Goal: Task Accomplishment & Management: Manage account settings

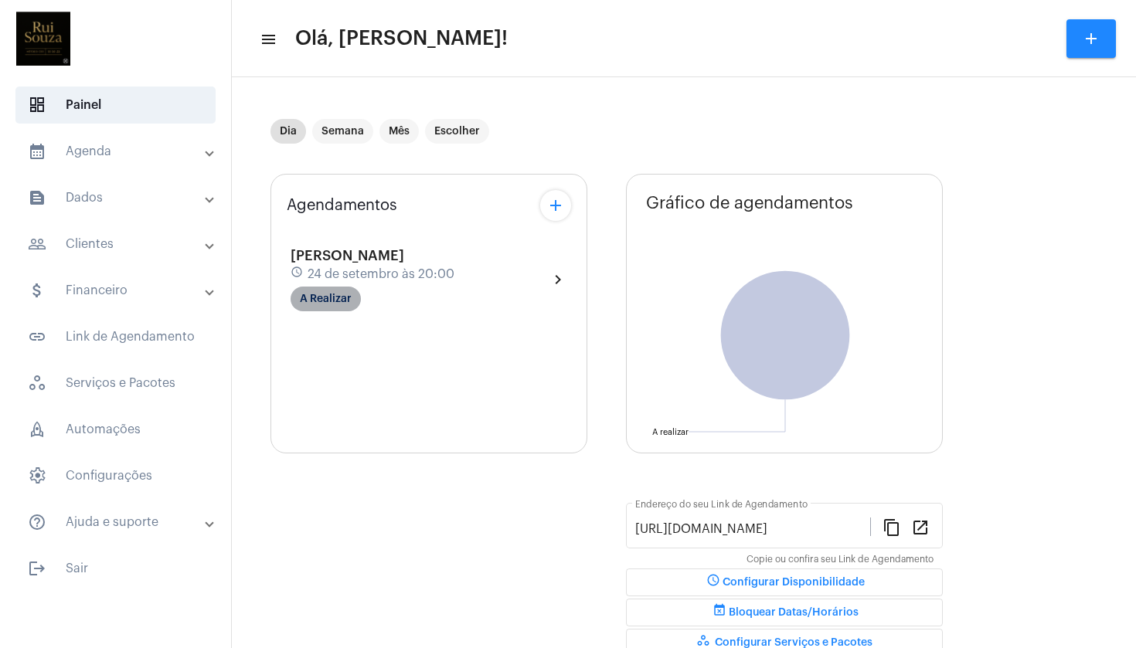
click at [342, 306] on mat-chip "A Realizar" at bounding box center [326, 299] width 70 height 25
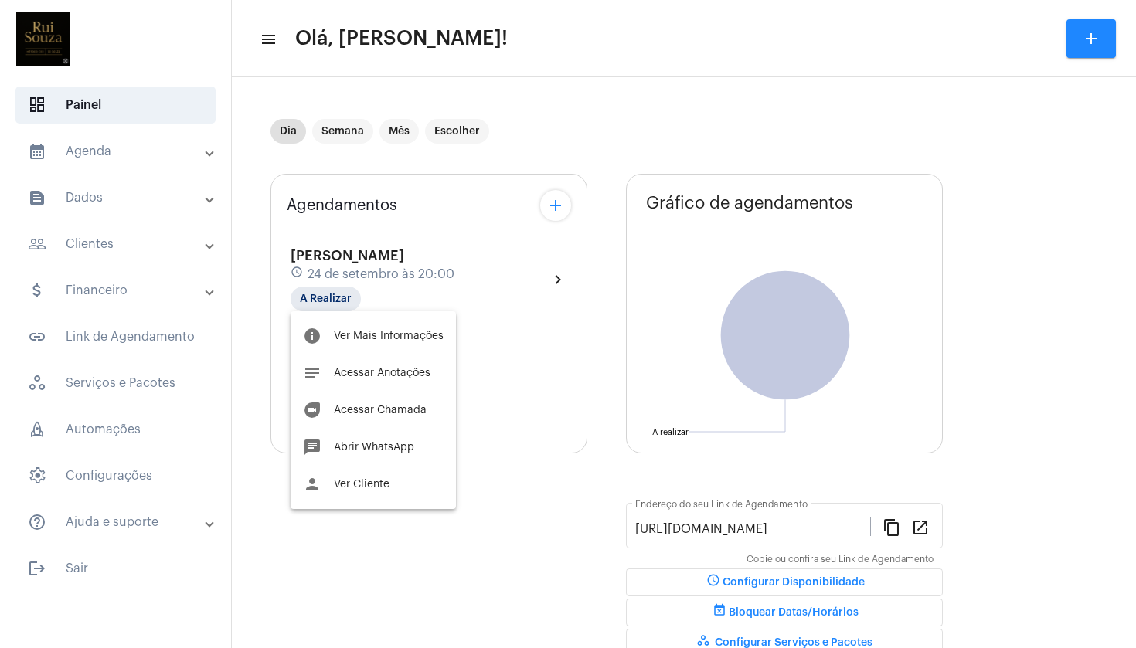
click at [535, 275] on div at bounding box center [568, 324] width 1136 height 648
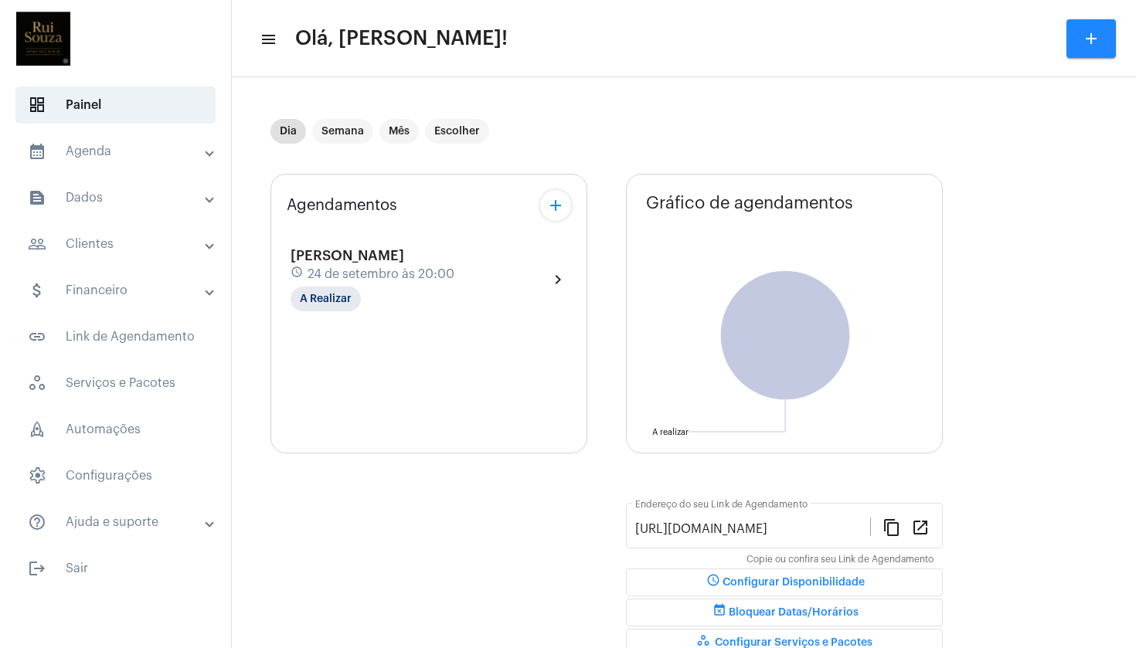
click at [552, 276] on mat-icon "chevron_right" at bounding box center [558, 280] width 19 height 19
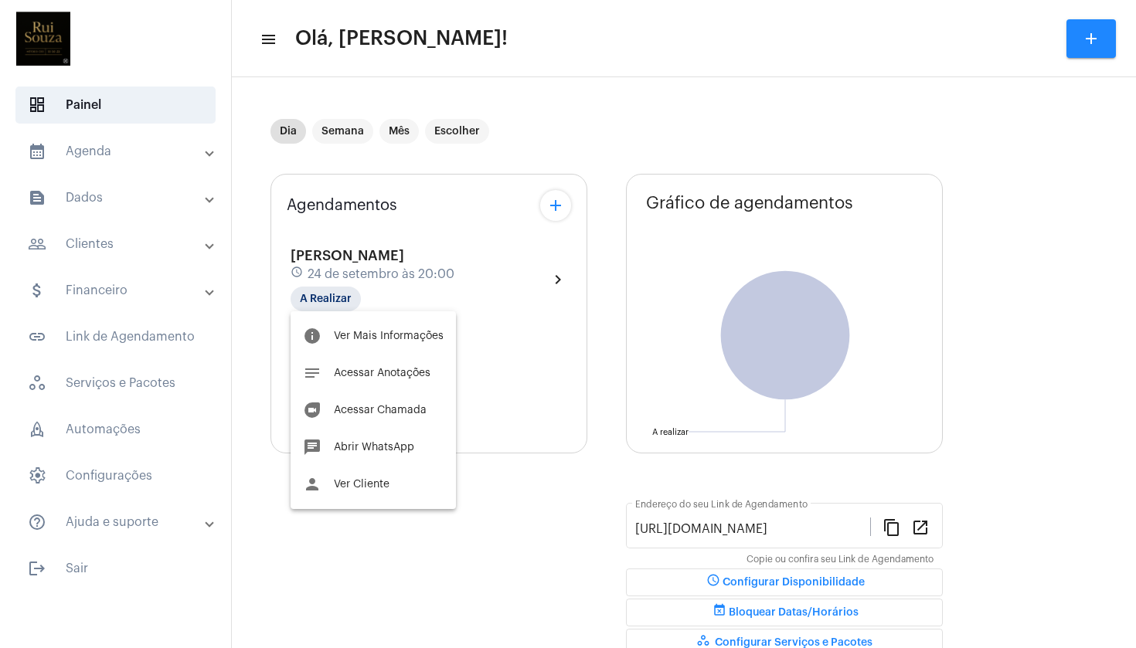
click at [291, 135] on div at bounding box center [568, 324] width 1136 height 648
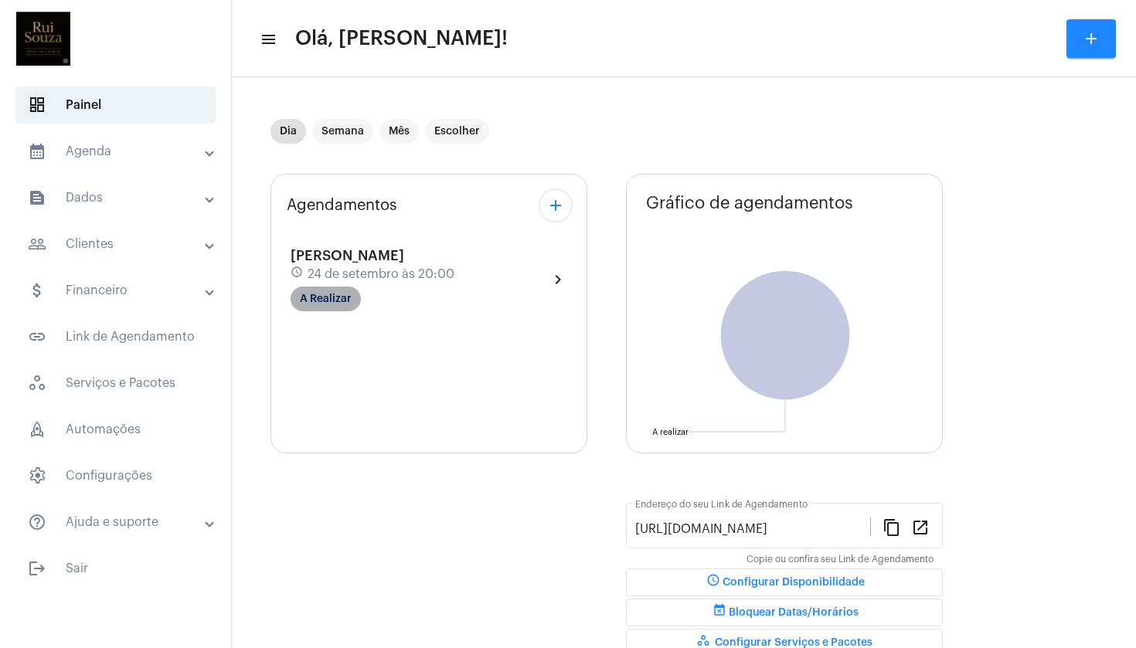
click at [342, 306] on mat-chip "A Realizar" at bounding box center [326, 299] width 70 height 25
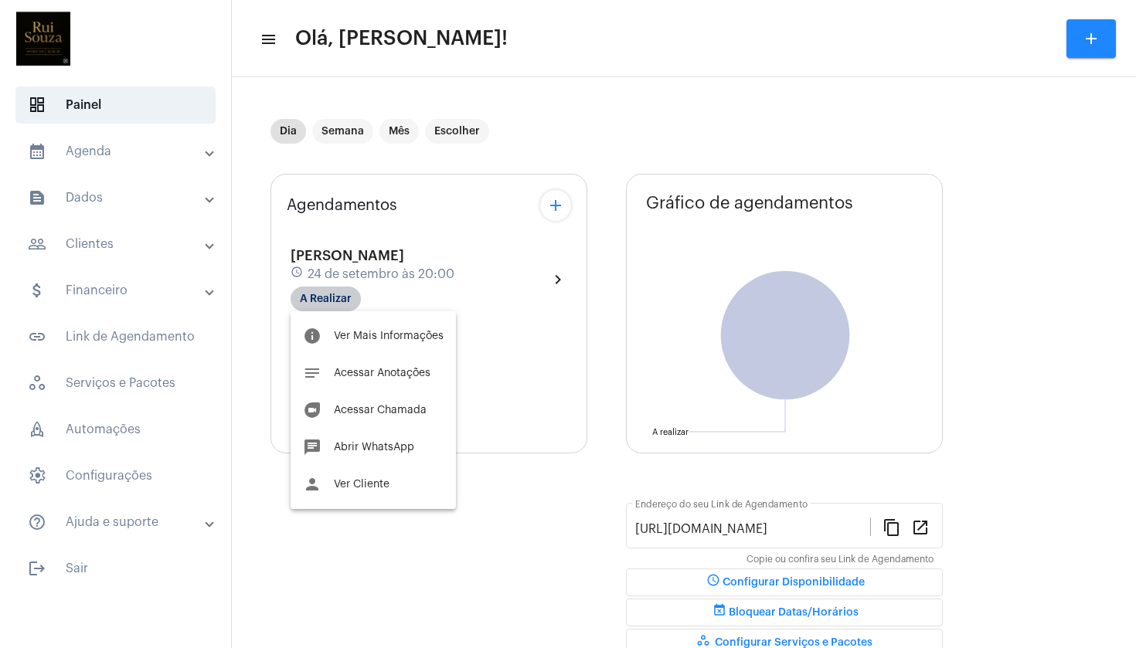
click at [342, 306] on div at bounding box center [568, 324] width 1136 height 648
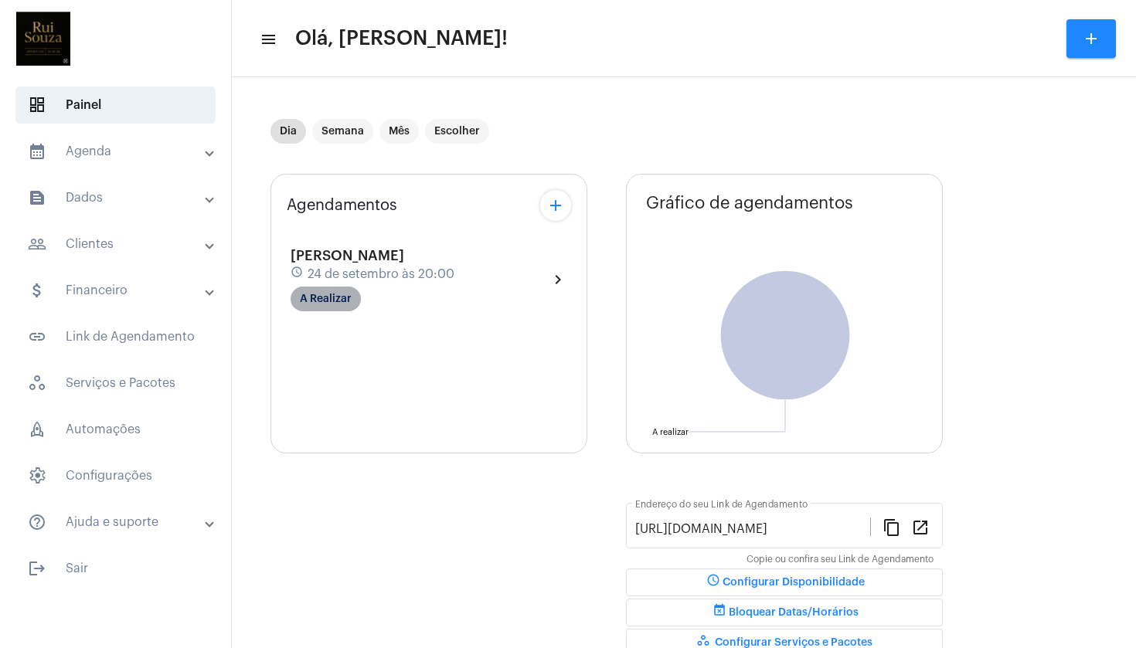
click at [342, 306] on mat-chip "A Realizar" at bounding box center [326, 299] width 70 height 25
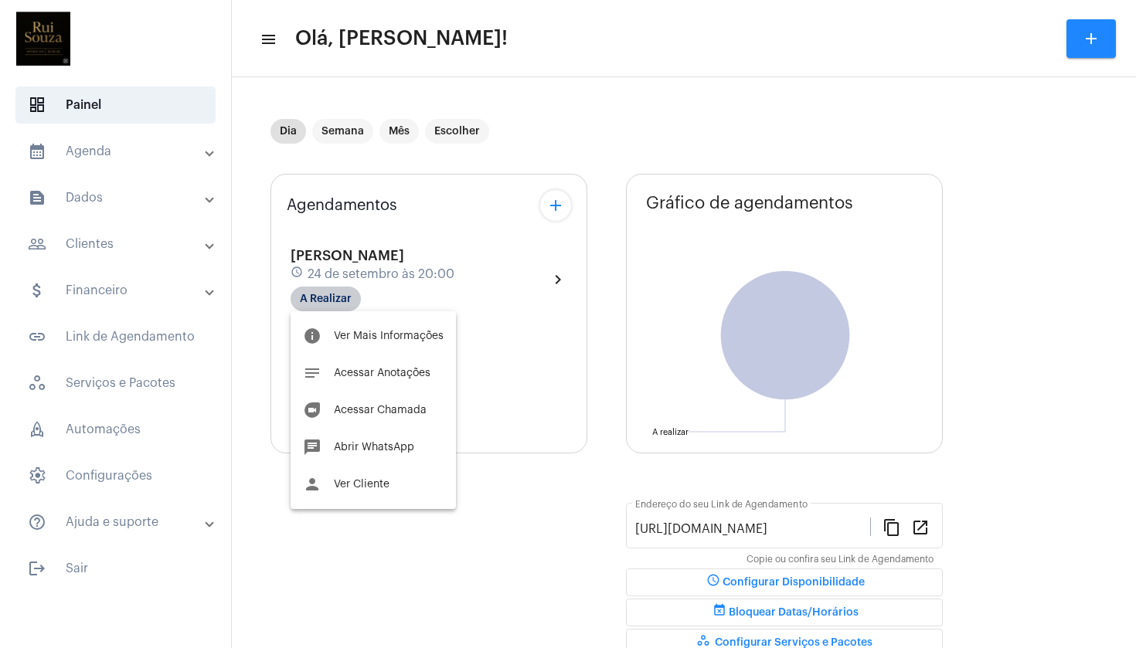
click at [342, 306] on div at bounding box center [568, 324] width 1136 height 648
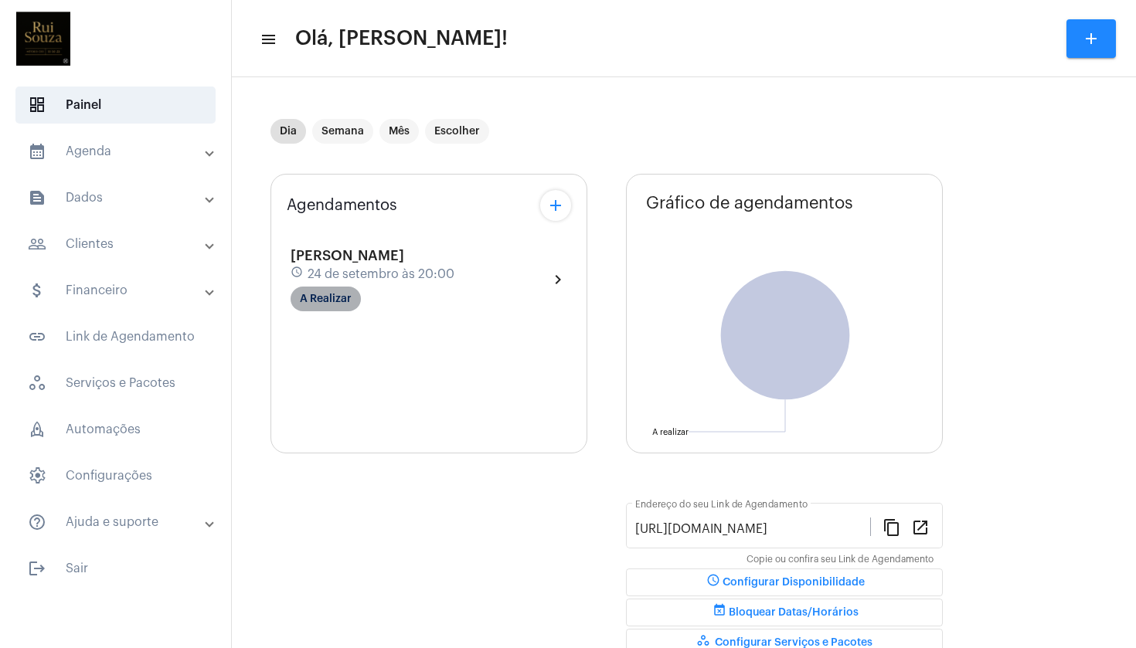
click at [342, 306] on mat-chip "A Realizar" at bounding box center [326, 299] width 70 height 25
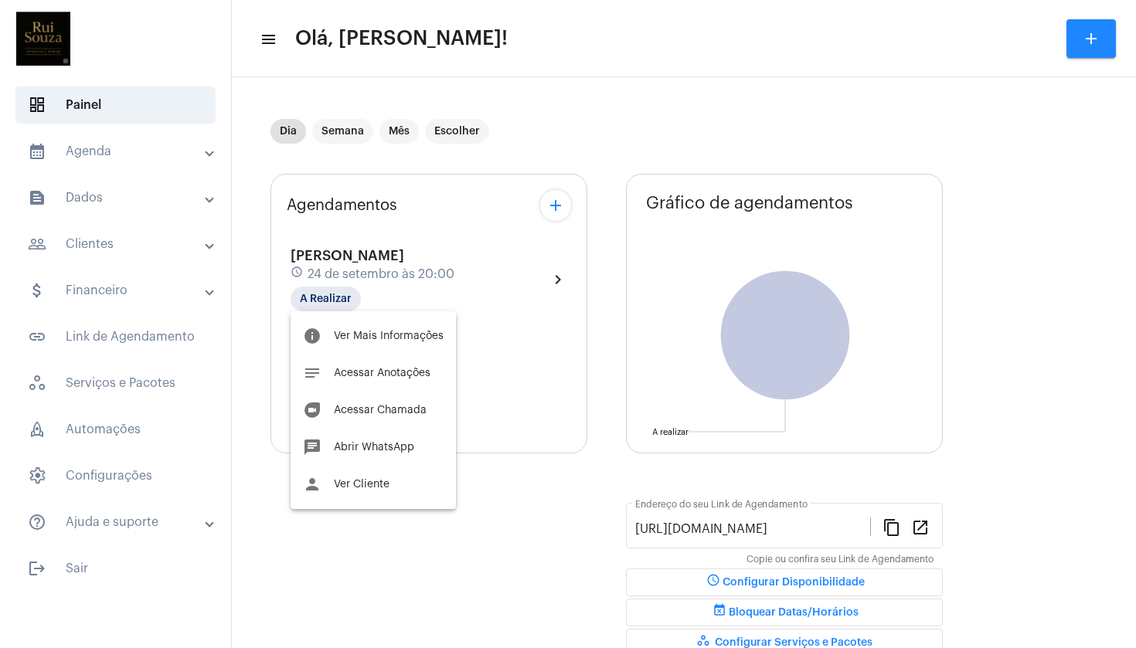
click at [566, 210] on div at bounding box center [568, 324] width 1136 height 648
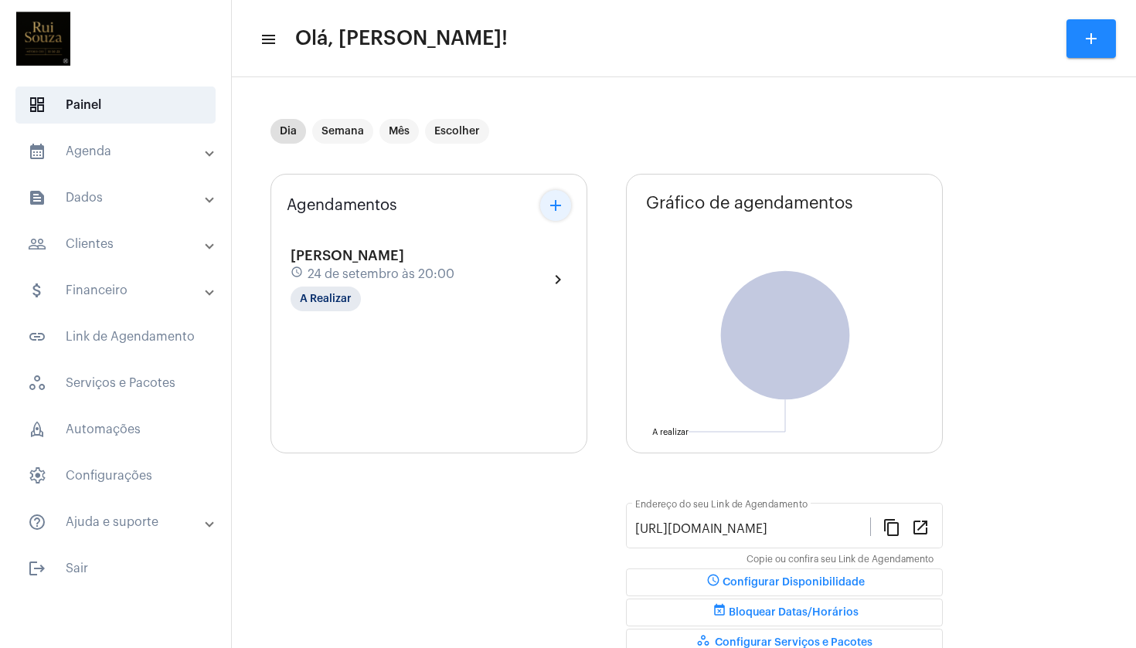
click at [560, 209] on mat-icon "add" at bounding box center [555, 205] width 19 height 19
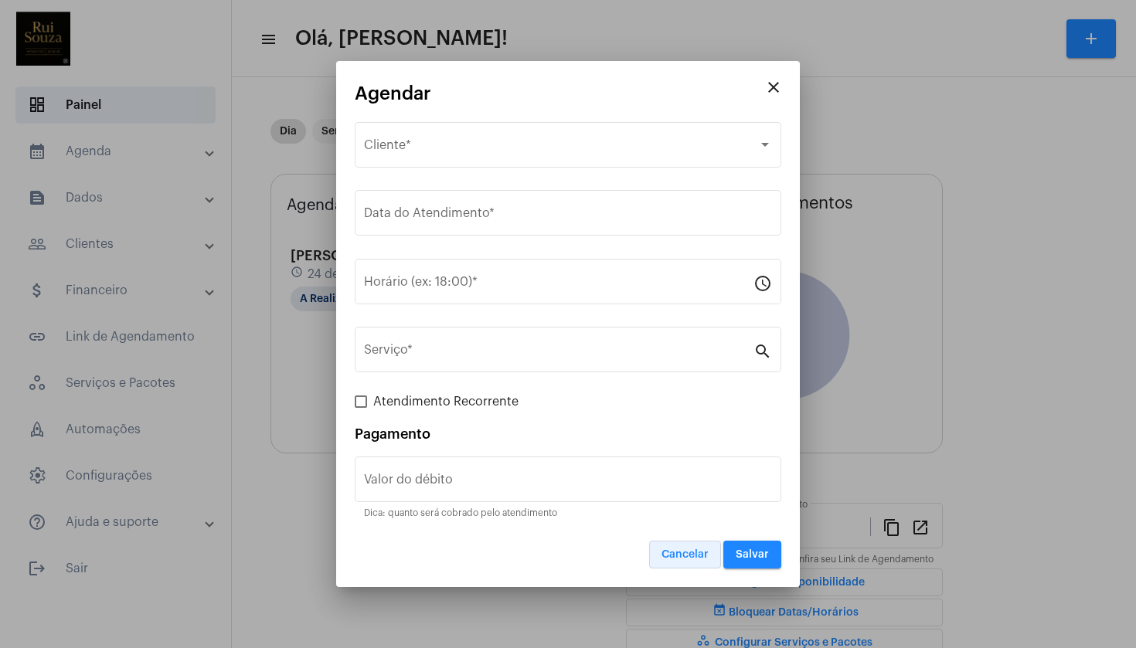
click at [681, 557] on span "Cancelar" at bounding box center [685, 555] width 47 height 11
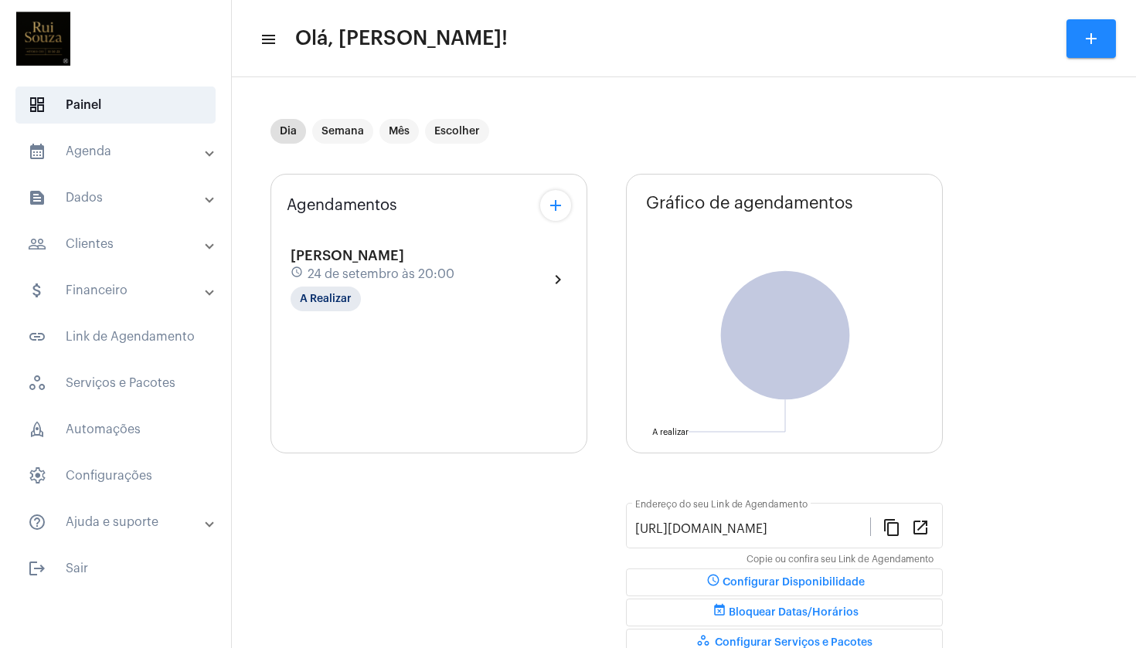
click at [368, 272] on span "24 de setembro às 20:00" at bounding box center [381, 274] width 147 height 14
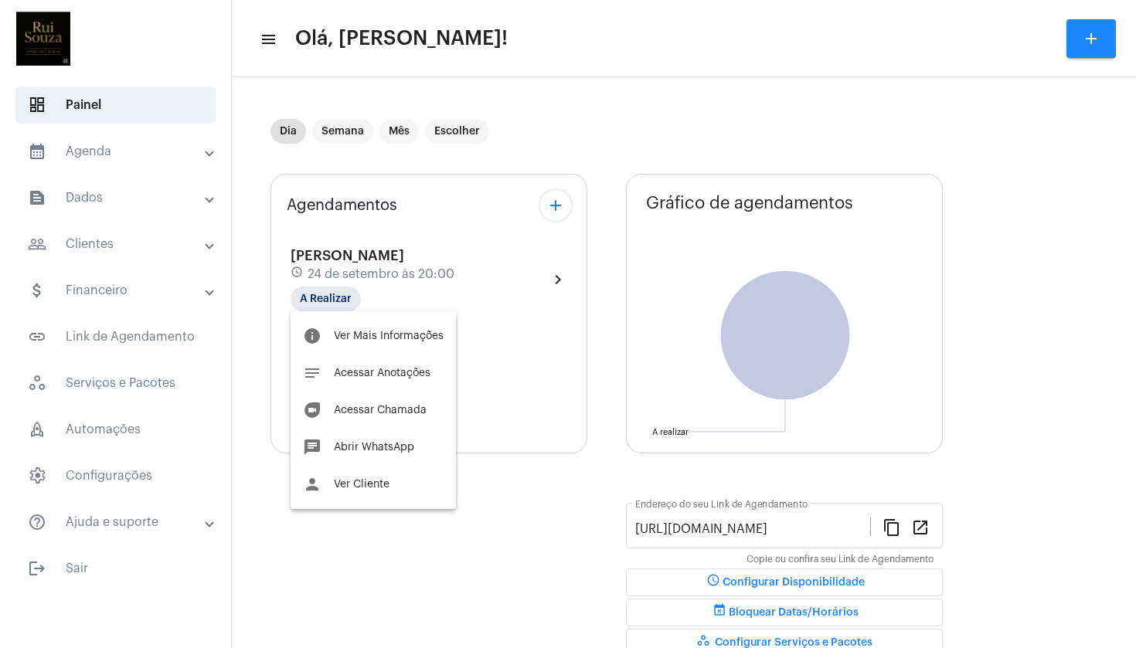
click at [556, 279] on div at bounding box center [568, 324] width 1136 height 648
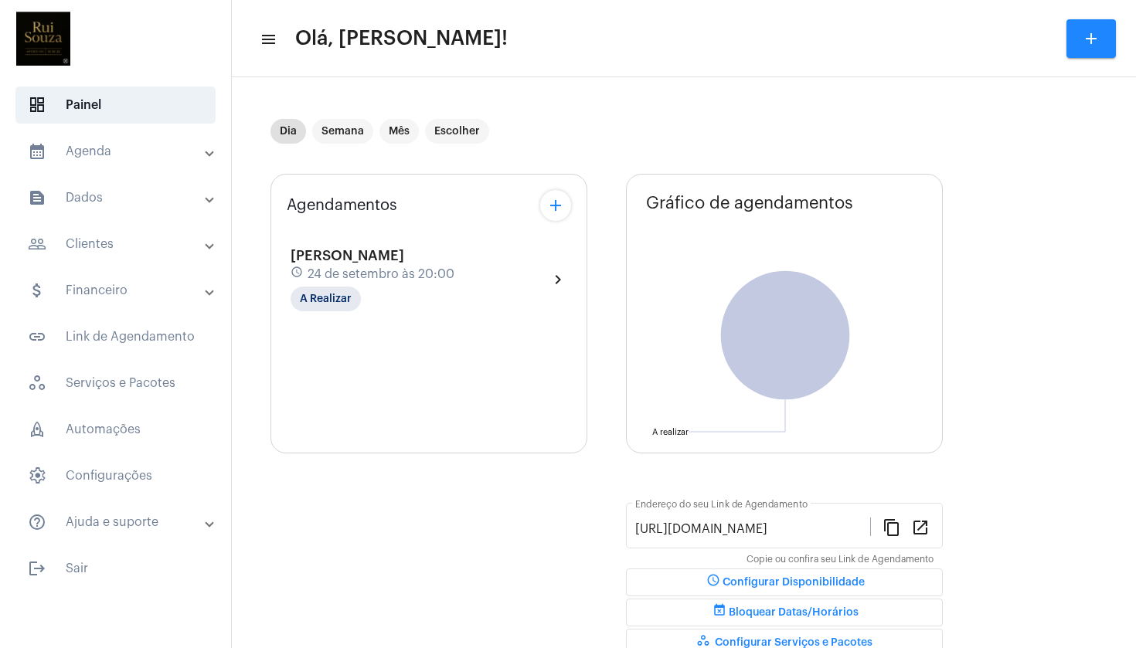
click at [556, 279] on mat-icon "chevron_right" at bounding box center [558, 280] width 19 height 19
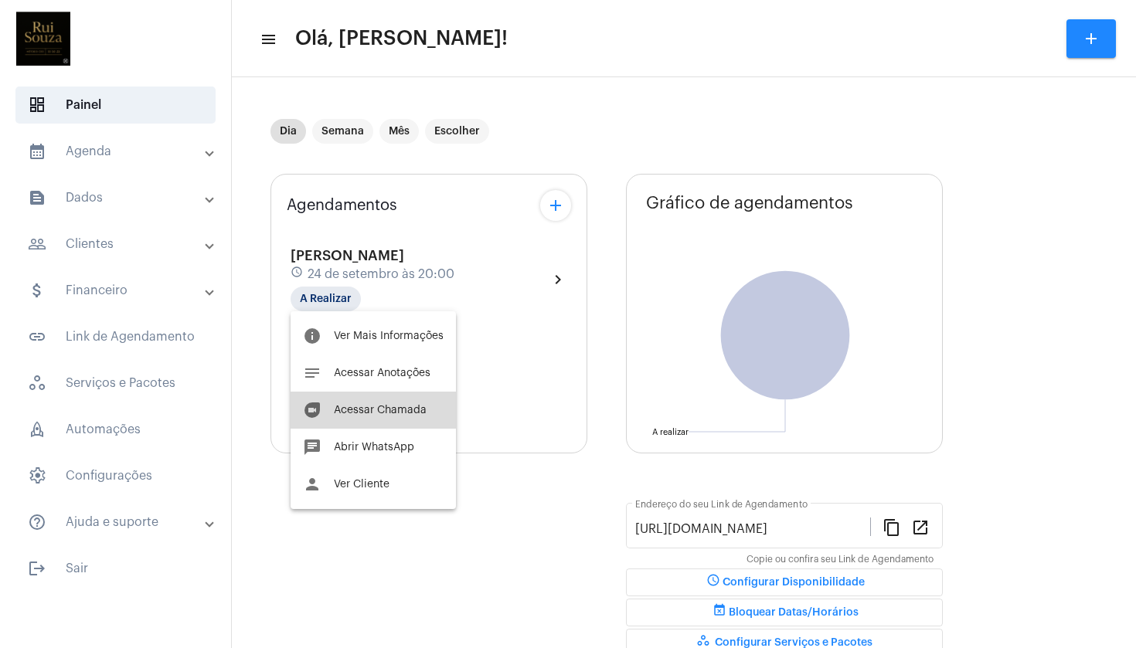
click at [381, 413] on span "Acessar Chamada" at bounding box center [380, 410] width 93 height 11
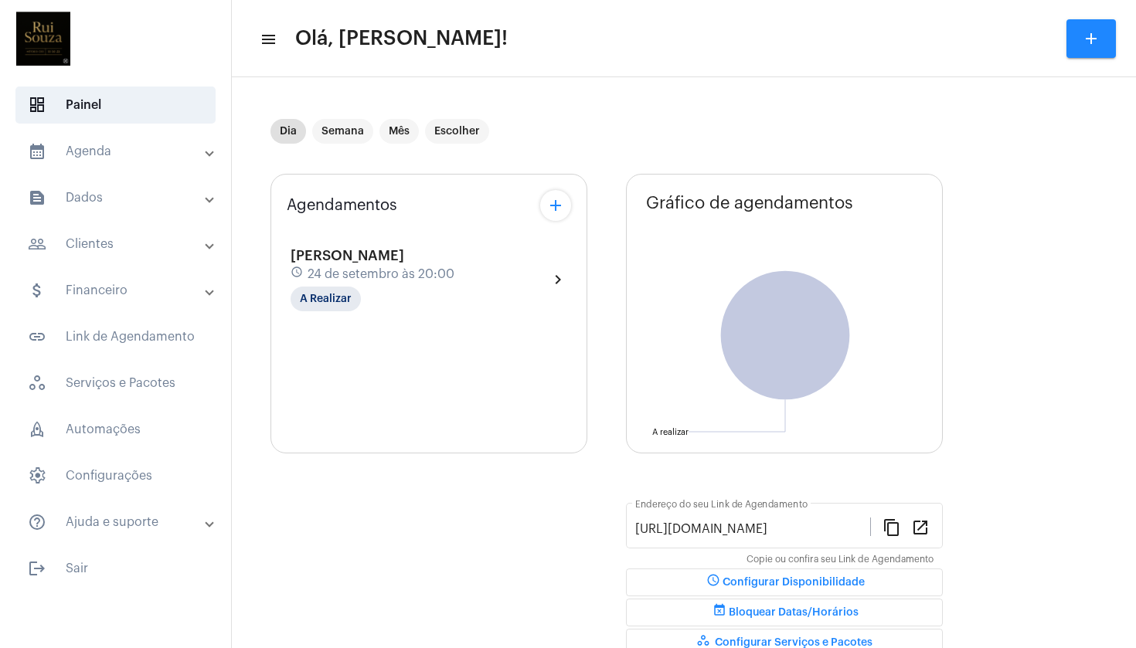
click at [162, 150] on mat-panel-title "calendar_month_outlined Agenda" at bounding box center [117, 151] width 179 height 19
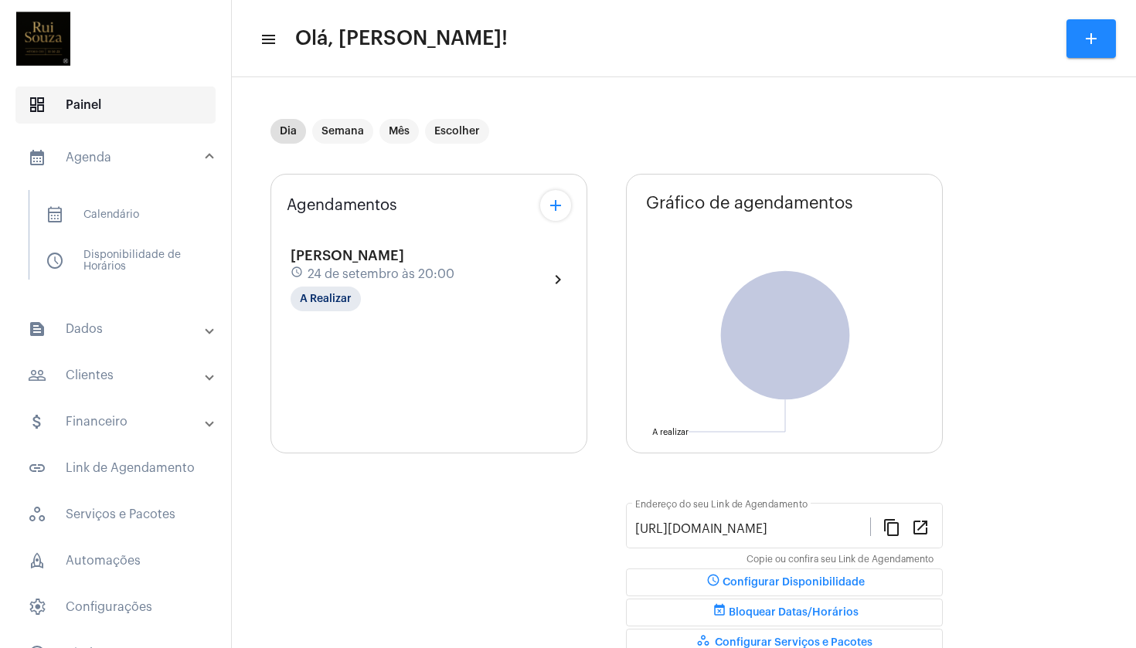
click at [144, 108] on span "dashboard Painel" at bounding box center [115, 105] width 200 height 37
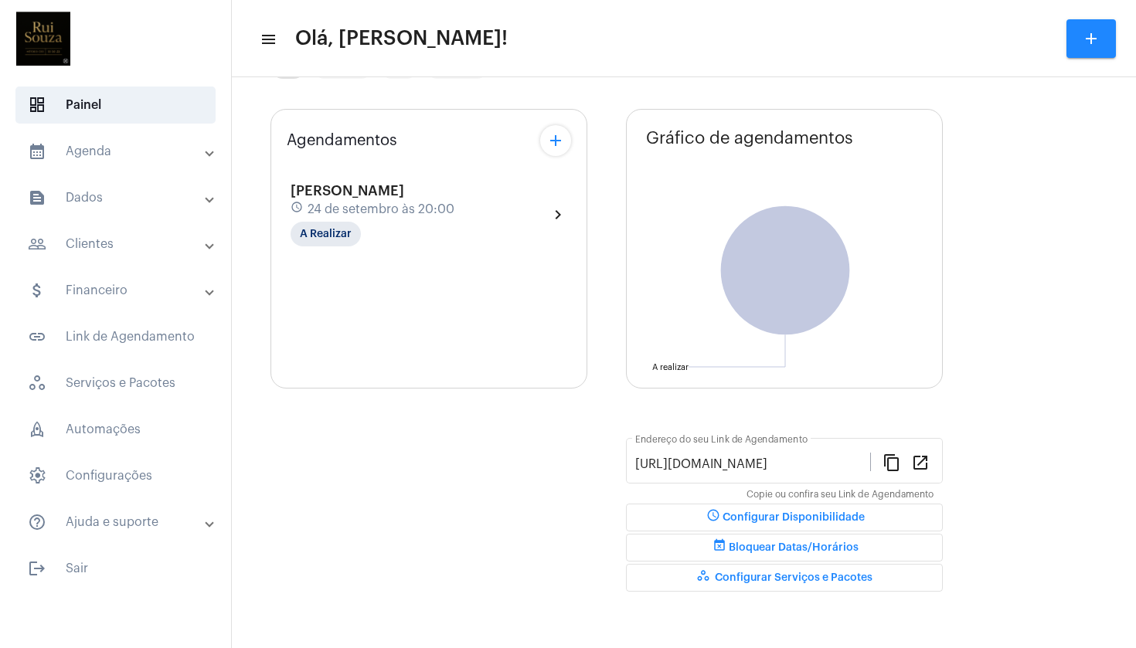
scroll to position [37, 0]
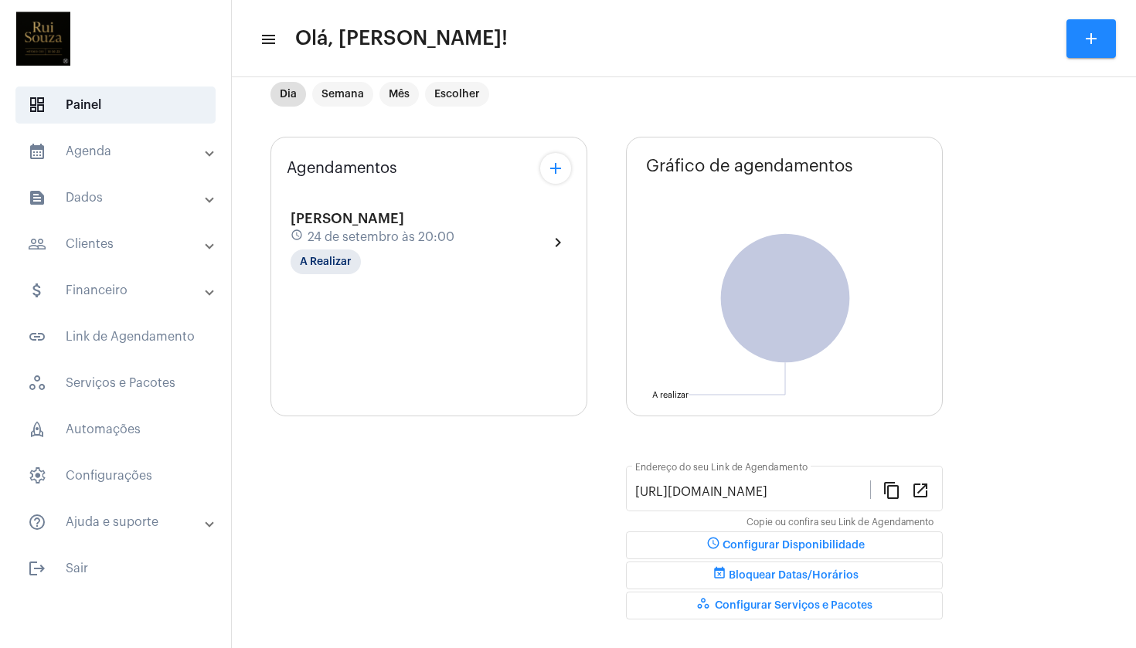
click at [404, 219] on span "[PERSON_NAME]" at bounding box center [348, 219] width 114 height 14
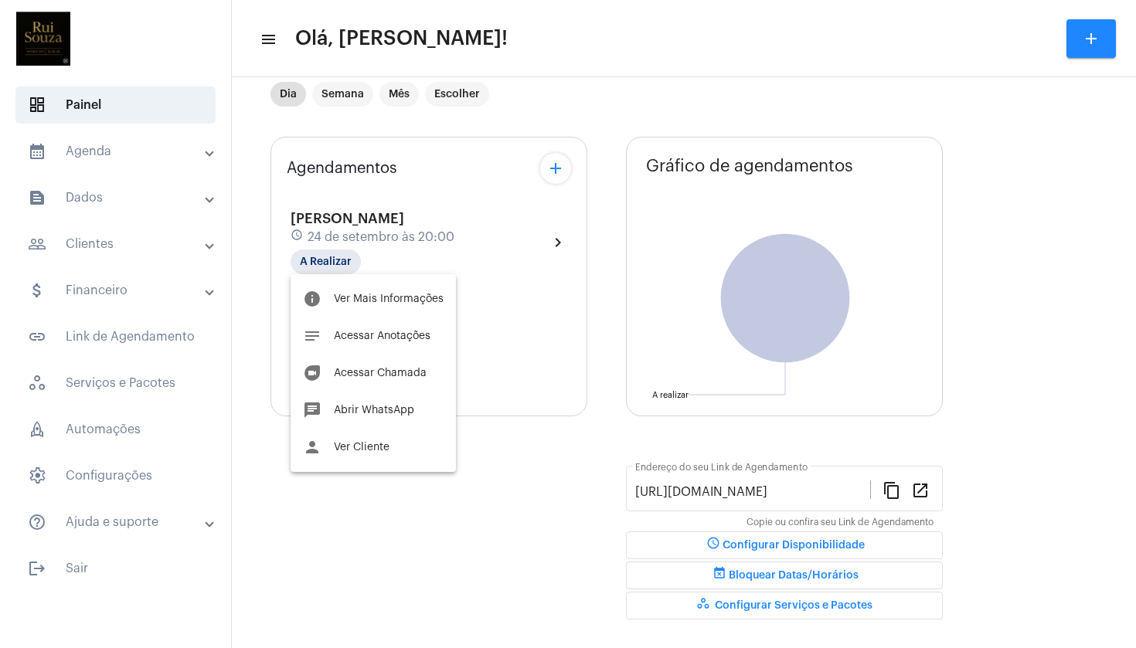
click at [345, 99] on div at bounding box center [568, 324] width 1136 height 648
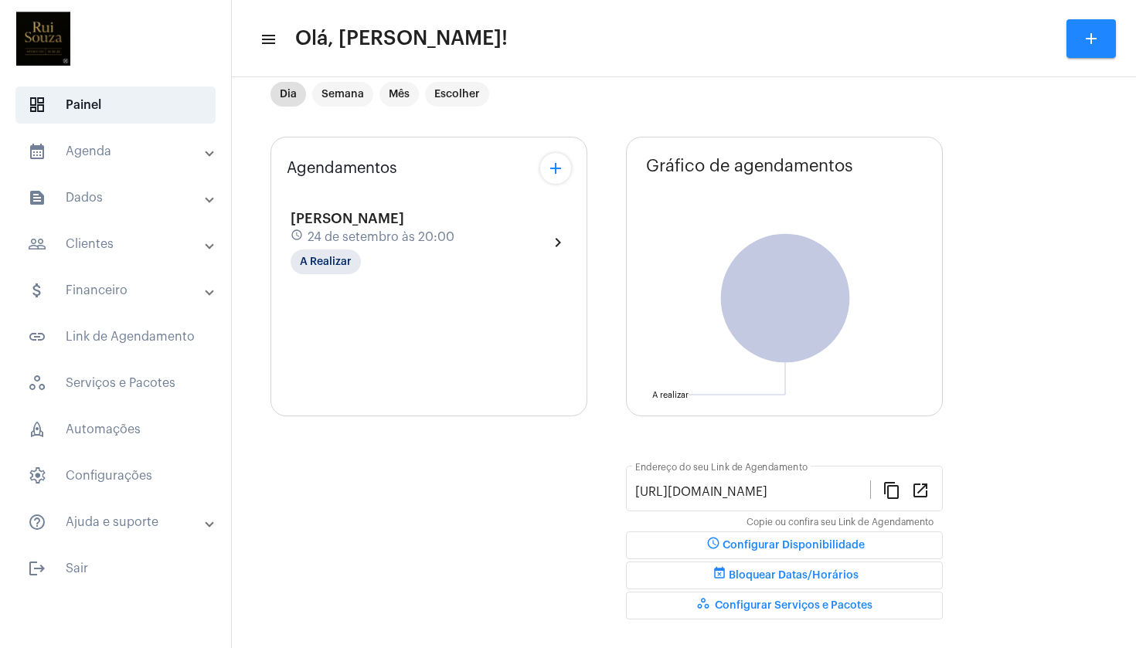
click at [113, 158] on mat-panel-title "calendar_month_outlined Agenda" at bounding box center [117, 151] width 179 height 19
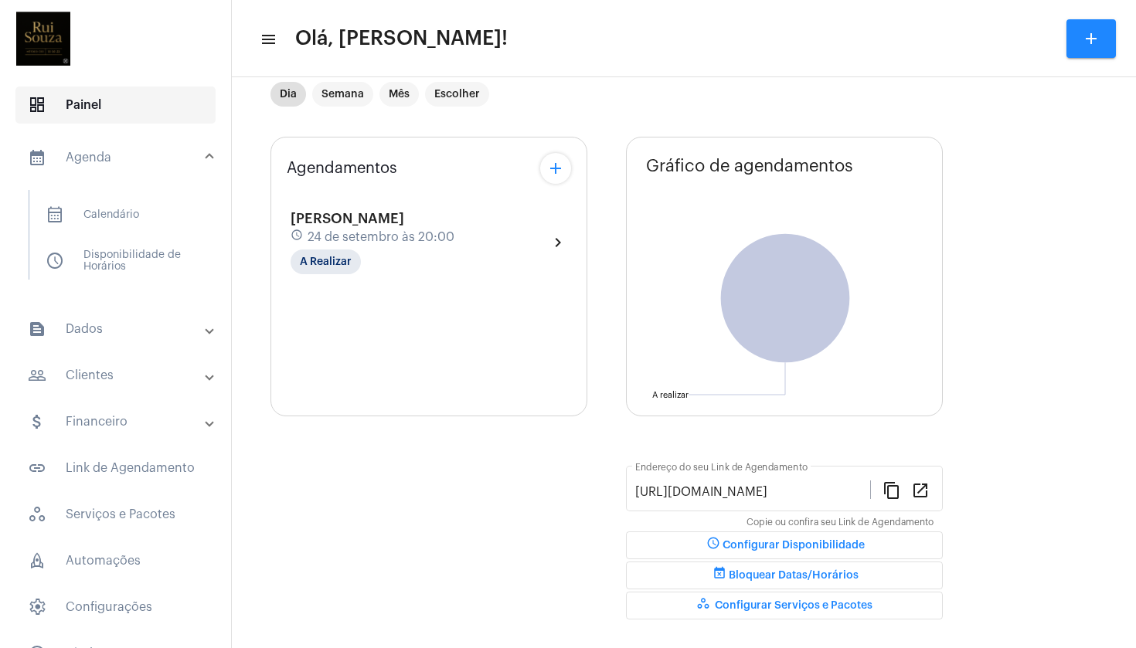
click at [89, 107] on span "dashboard Painel" at bounding box center [115, 105] width 200 height 37
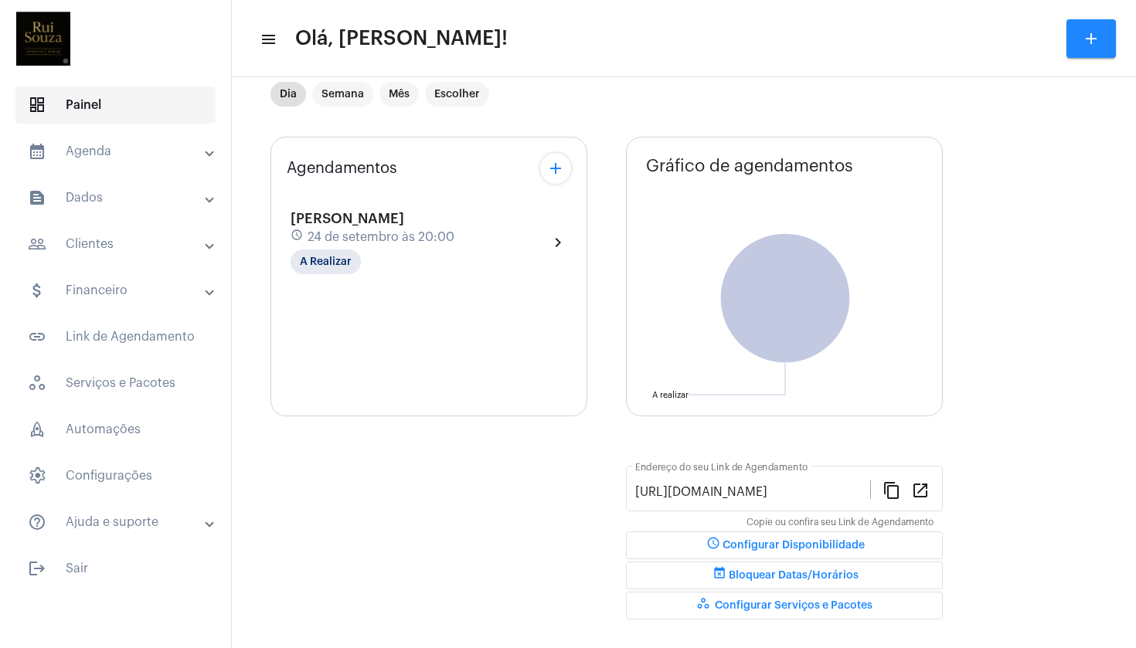
click at [89, 107] on span "dashboard Painel" at bounding box center [115, 105] width 200 height 37
click at [94, 157] on mat-panel-title "calendar_month_outlined Agenda" at bounding box center [117, 151] width 179 height 19
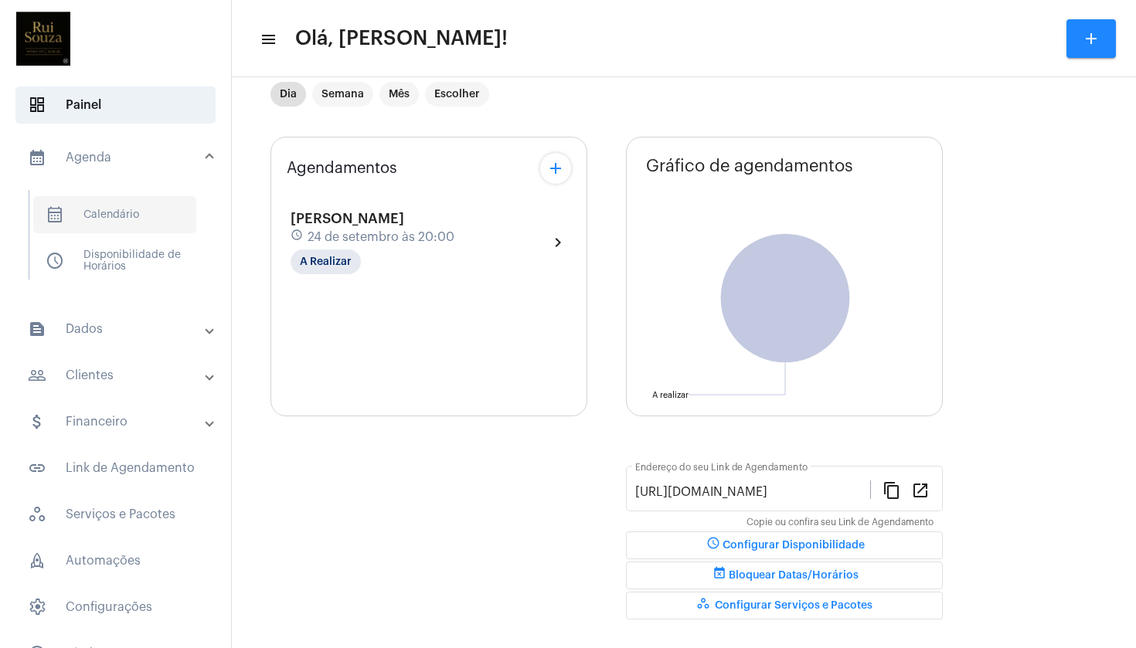
click at [135, 210] on span "calendar_month_outlined Calendário" at bounding box center [114, 214] width 163 height 37
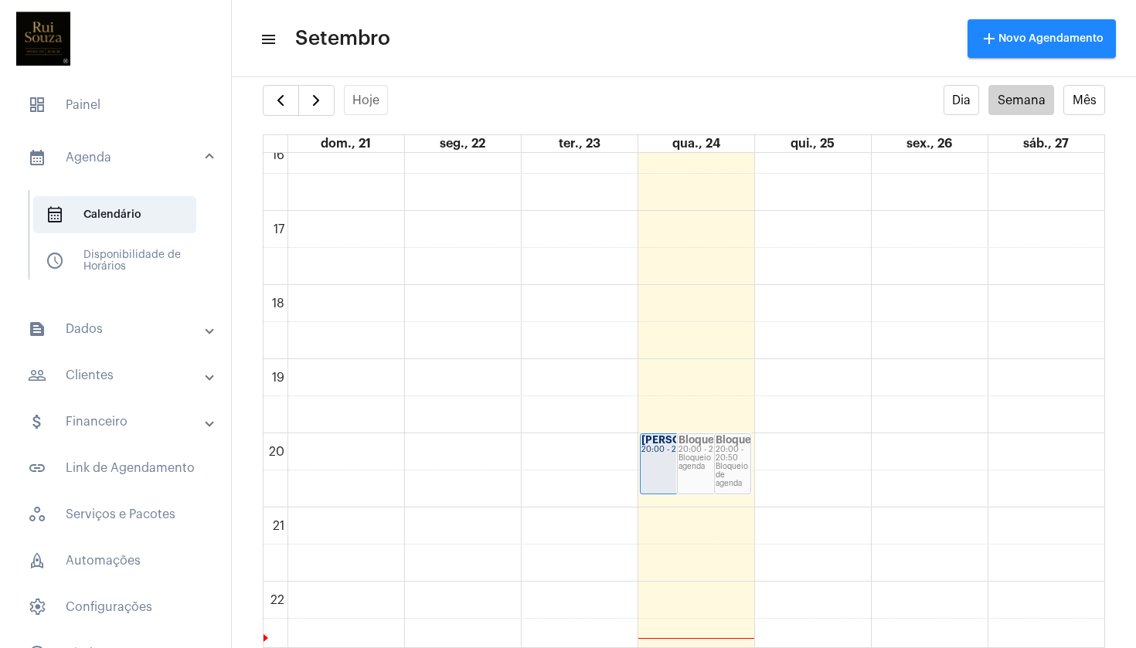
scroll to position [1208, 0]
click at [659, 441] on strong "[PERSON_NAME]..." at bounding box center [690, 436] width 96 height 10
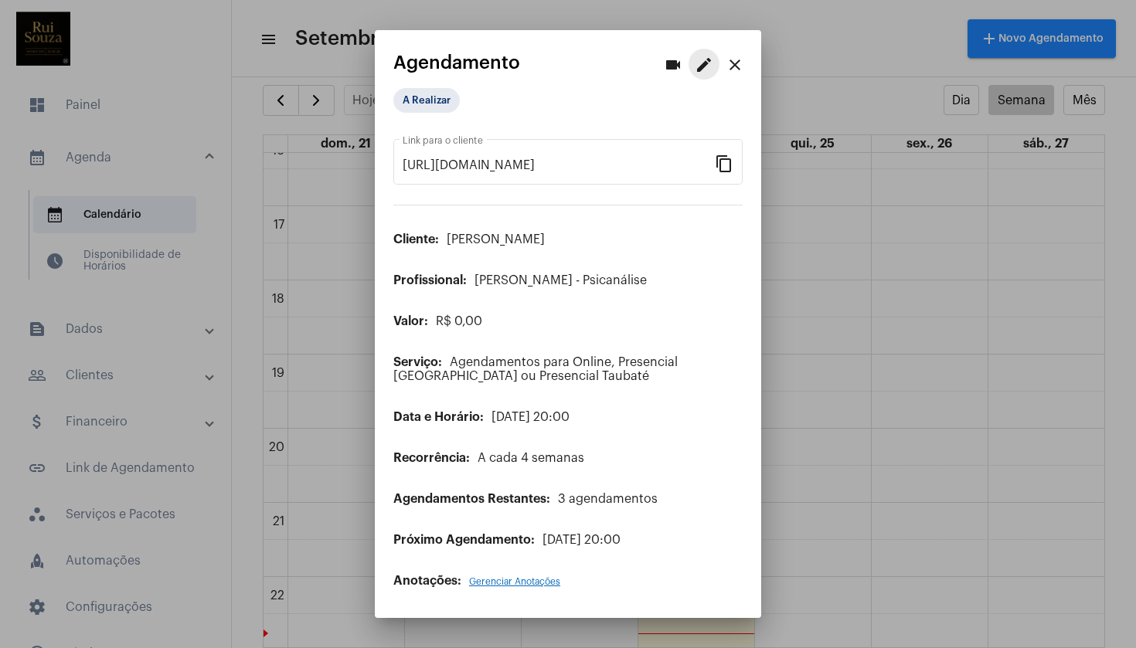
click at [704, 63] on mat-icon "edit" at bounding box center [704, 65] width 19 height 19
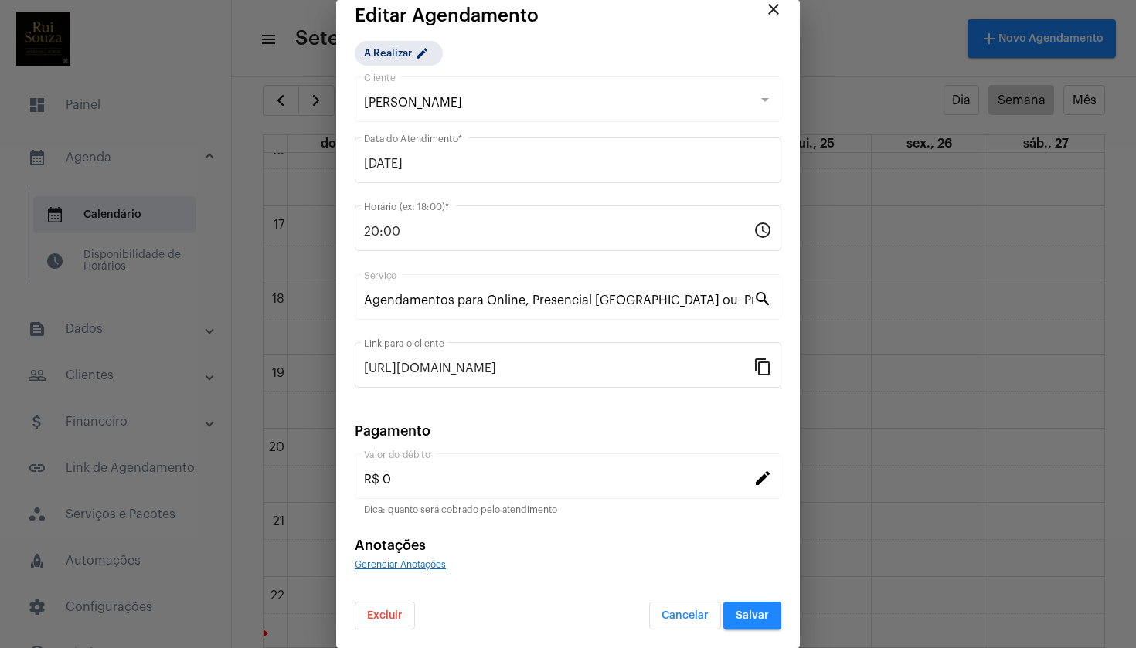
scroll to position [19, 0]
click at [774, 9] on mat-icon "close" at bounding box center [773, 9] width 19 height 19
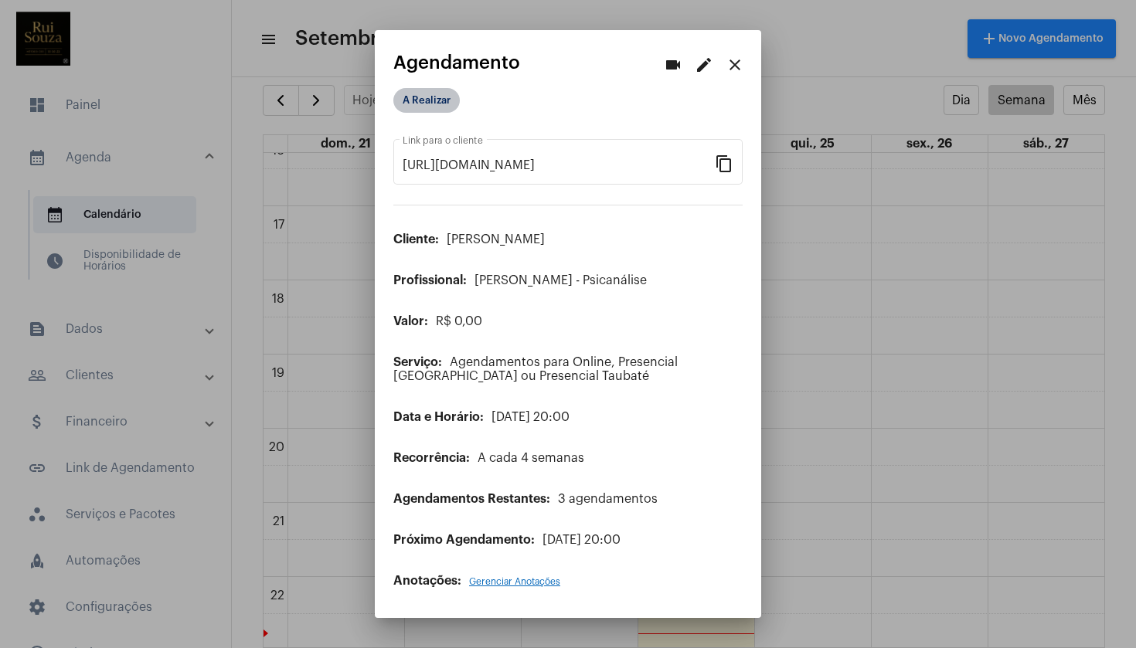
click at [439, 107] on mat-chip "A Realizar" at bounding box center [426, 100] width 66 height 25
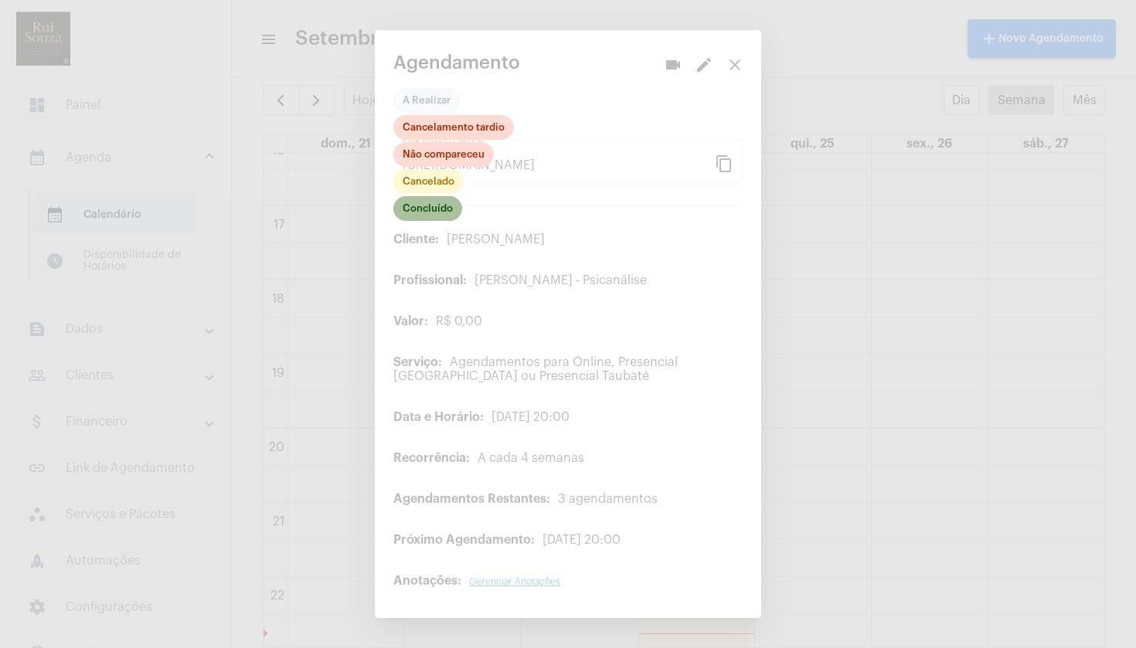
click at [437, 210] on mat-chip "Concluído" at bounding box center [427, 208] width 69 height 25
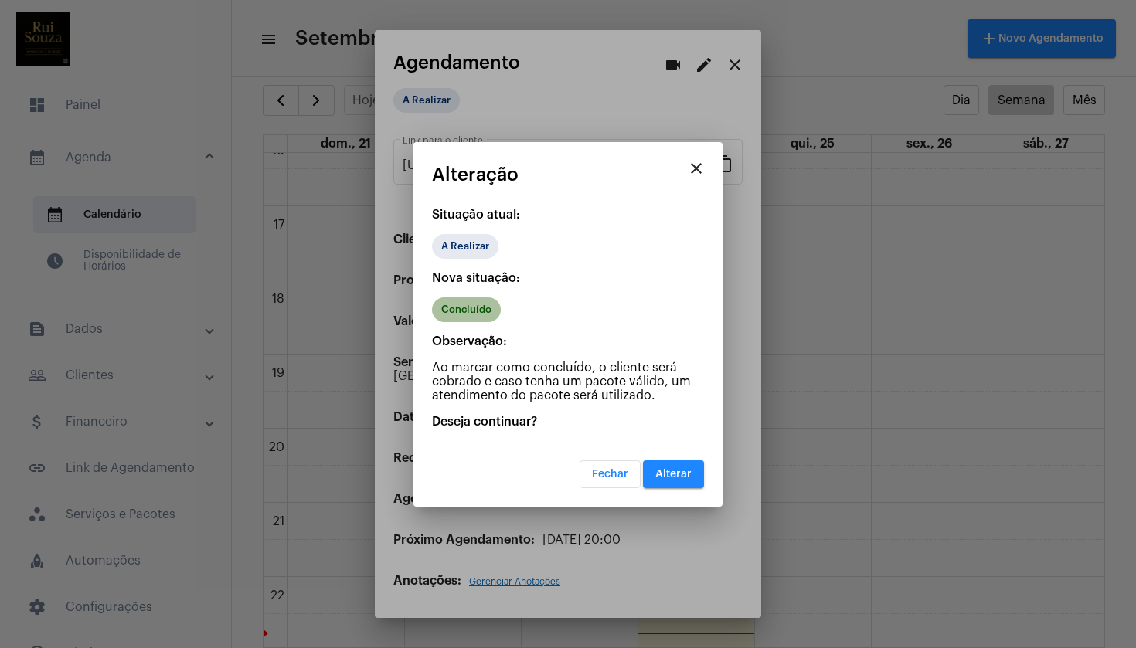
click at [475, 310] on mat-chip "Concluído" at bounding box center [466, 310] width 69 height 25
click at [679, 477] on span "Alterar" at bounding box center [673, 474] width 36 height 11
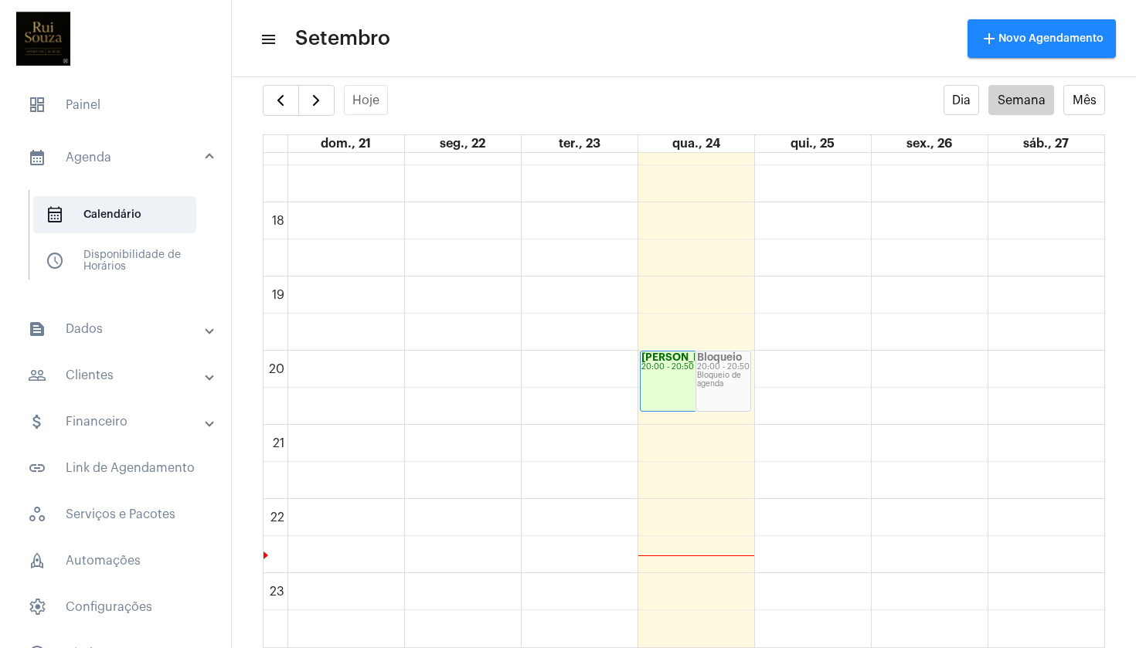
click at [719, 393] on div "Bloqueio 20:00 - 20:50 Bloqueio de agenda" at bounding box center [723, 382] width 54 height 60
click at [719, 385] on div "Bloqueio de agenda" at bounding box center [723, 380] width 53 height 17
click at [719, 384] on div "Bloqueio de agenda" at bounding box center [723, 380] width 53 height 17
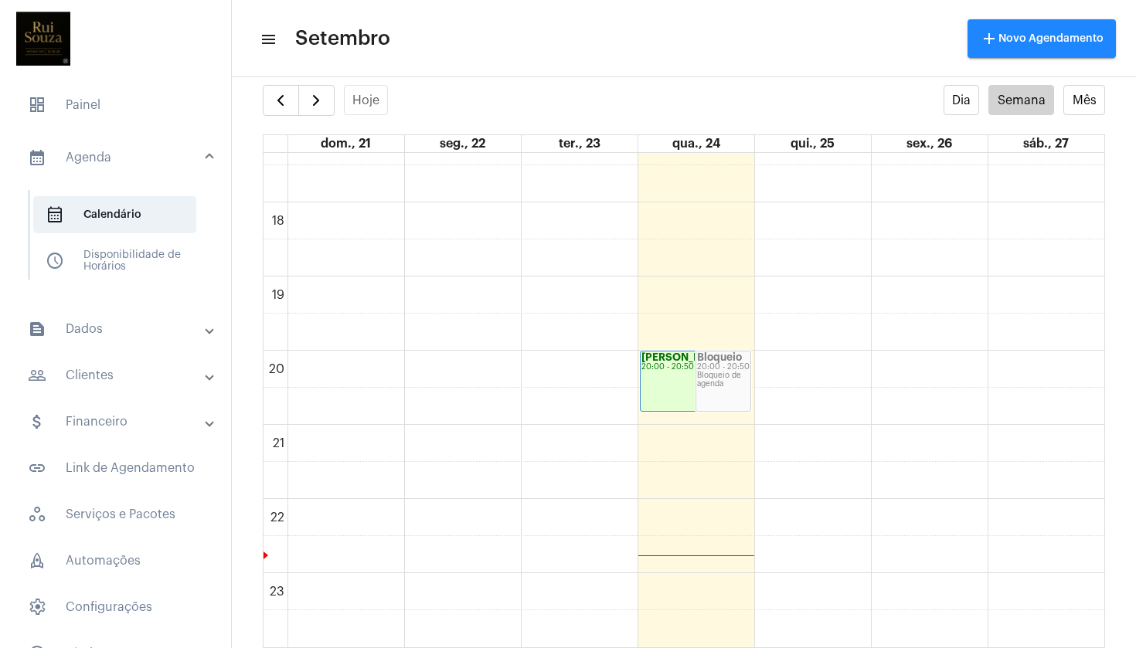
click at [719, 384] on div "Bloqueio de agenda" at bounding box center [723, 380] width 53 height 17
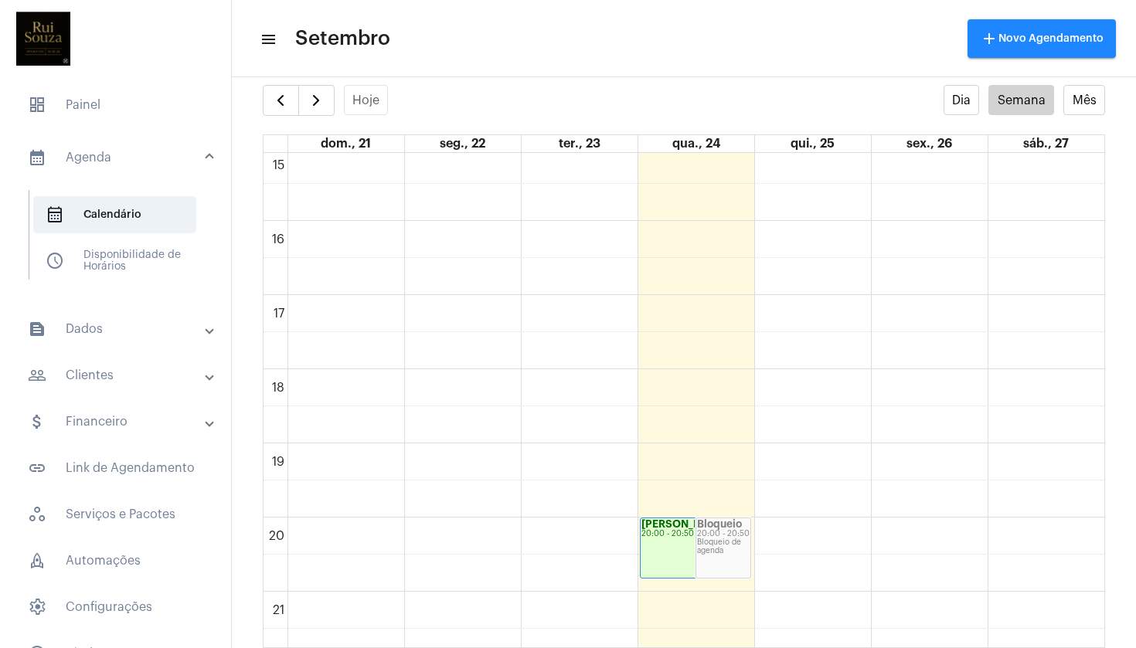
scroll to position [1126, 0]
click at [319, 105] on span "button" at bounding box center [316, 100] width 19 height 19
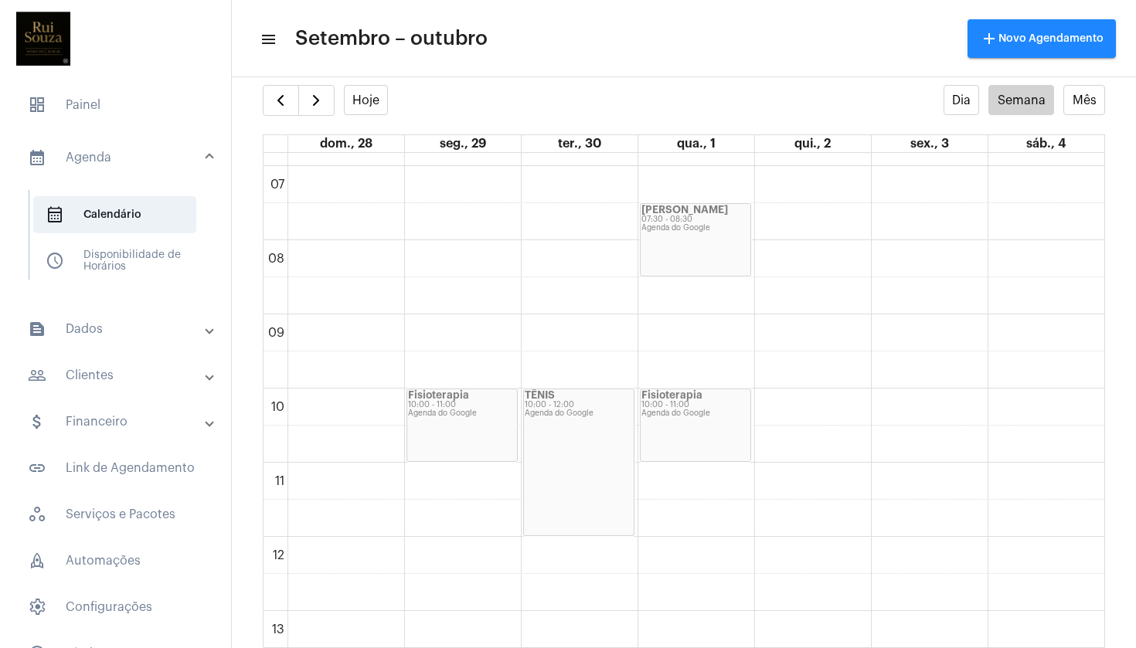
scroll to position [508, 0]
click at [321, 108] on span "button" at bounding box center [316, 100] width 19 height 19
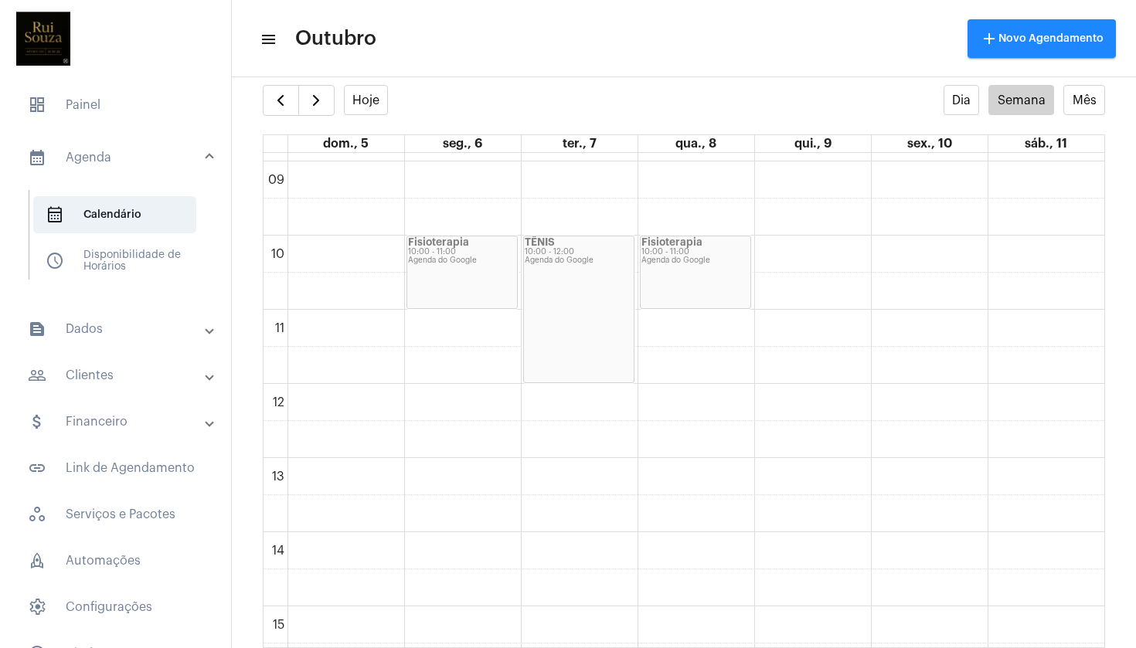
scroll to position [636, 0]
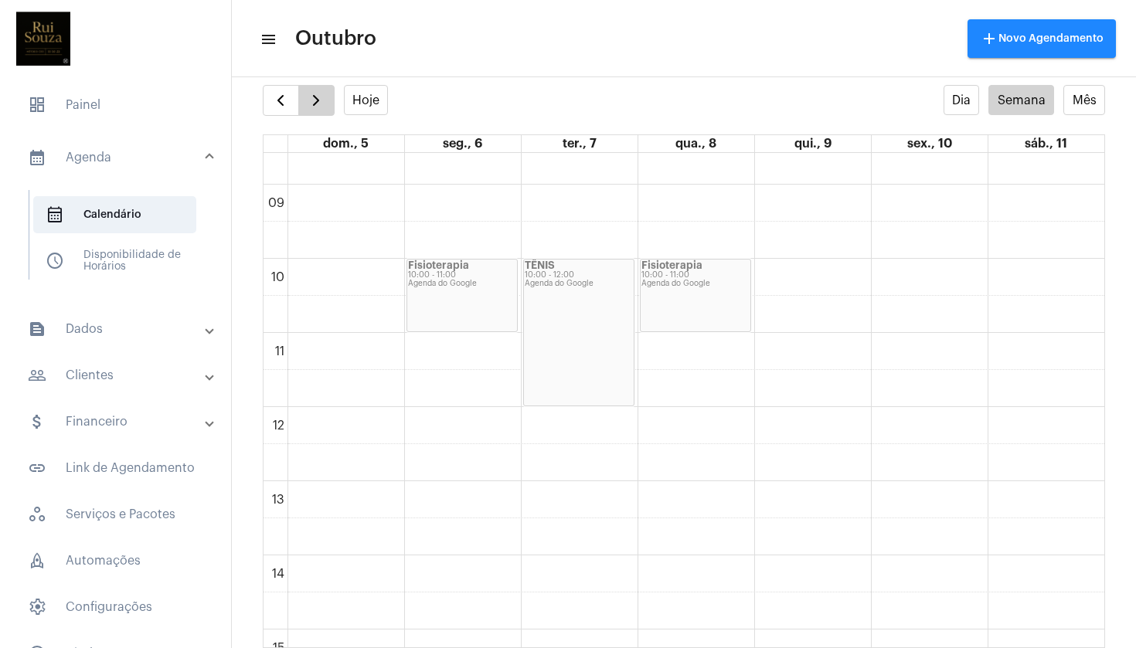
click at [316, 102] on span "button" at bounding box center [316, 100] width 19 height 19
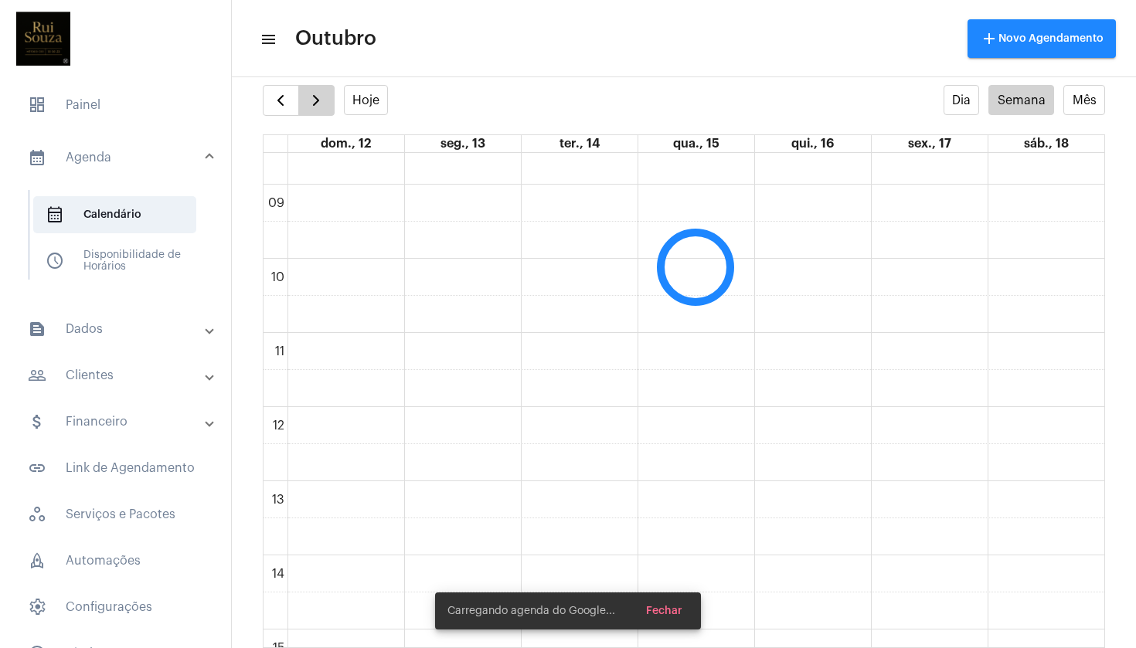
scroll to position [446, 0]
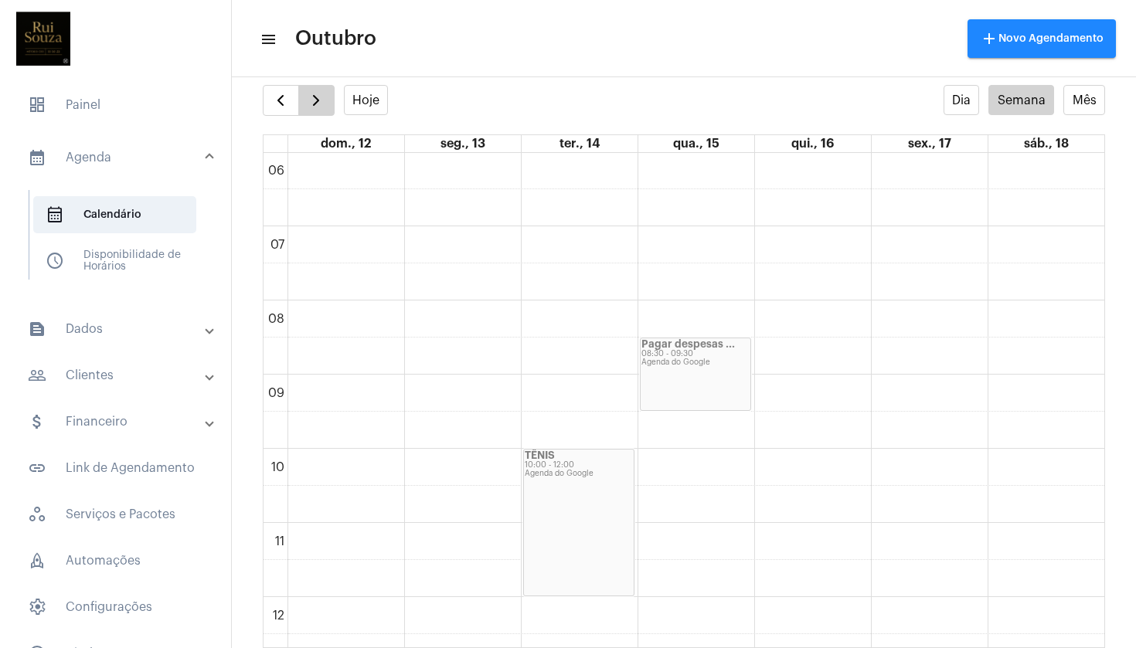
click at [316, 102] on span "button" at bounding box center [316, 100] width 19 height 19
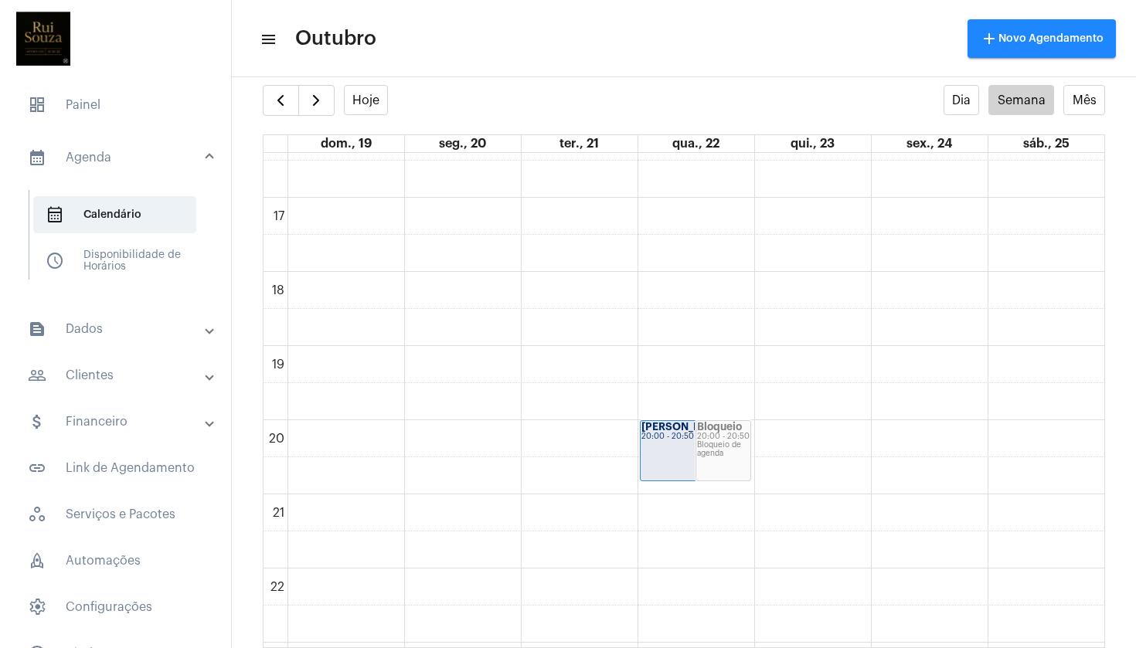
scroll to position [1223, 0]
click at [663, 441] on div "[PERSON_NAME]... 20:00 - 20:50" at bounding box center [696, 445] width 110 height 60
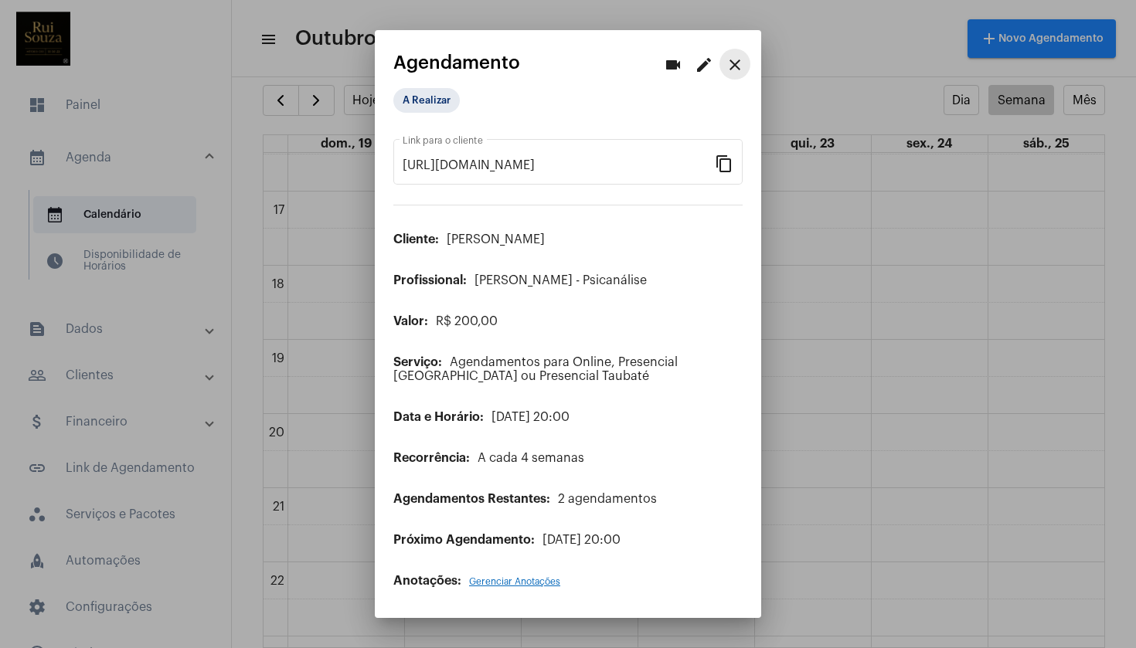
click at [731, 63] on mat-icon "close" at bounding box center [735, 65] width 19 height 19
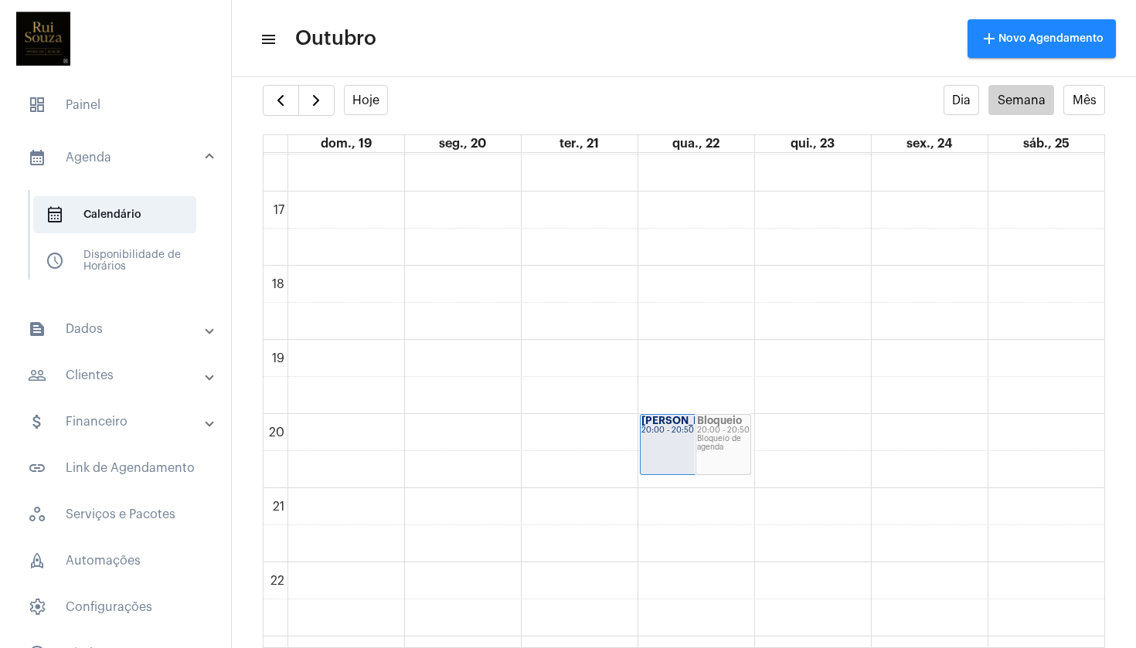
click at [675, 447] on div "[PERSON_NAME]... 20:00 - 20:50" at bounding box center [696, 445] width 110 height 60
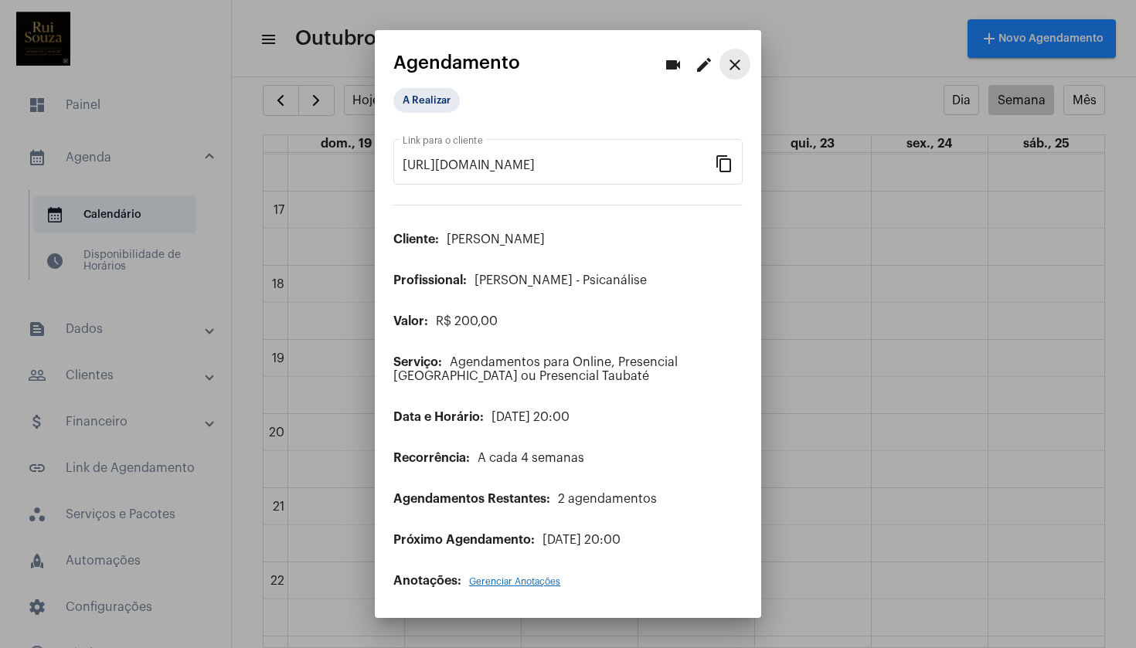
click at [733, 73] on mat-icon "close" at bounding box center [735, 65] width 19 height 19
